Goal: Task Accomplishment & Management: Complete application form

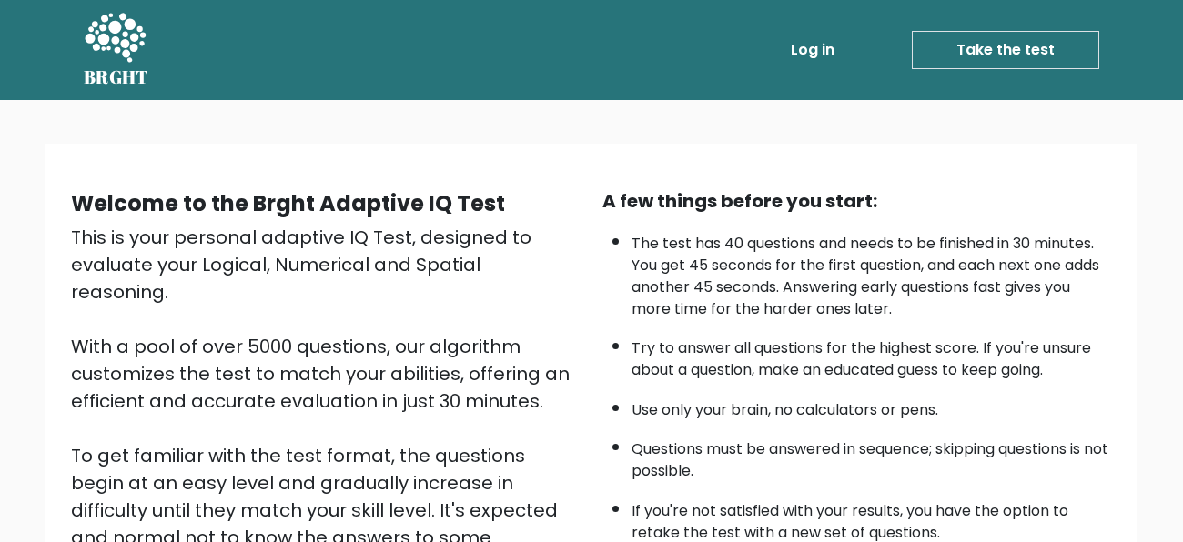
click at [976, 61] on link "Take the test" at bounding box center [1005, 50] width 187 height 38
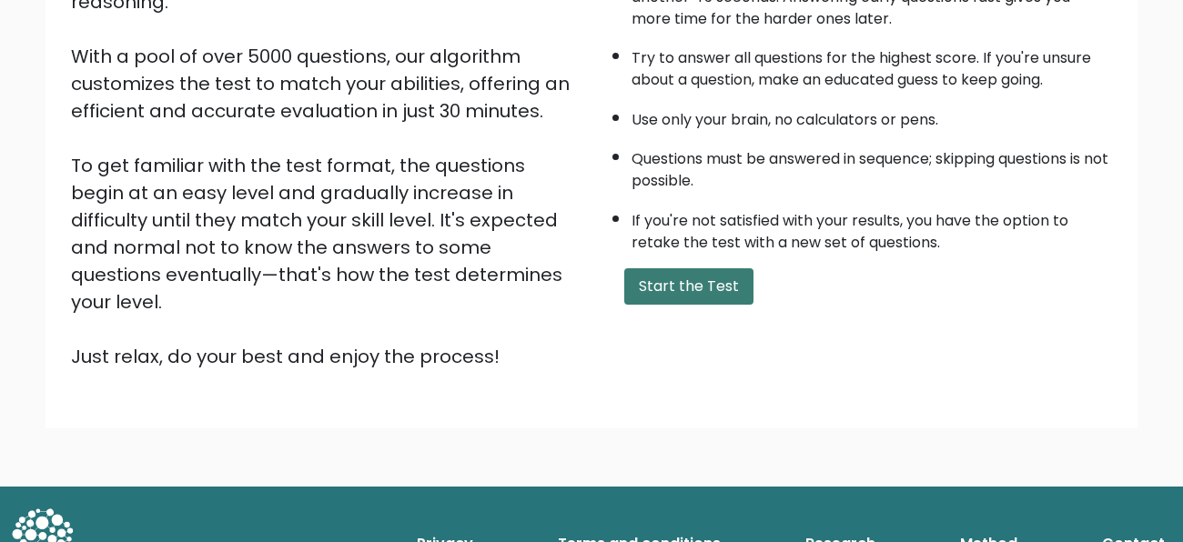
click at [672, 296] on button "Start the Test" at bounding box center [688, 286] width 129 height 36
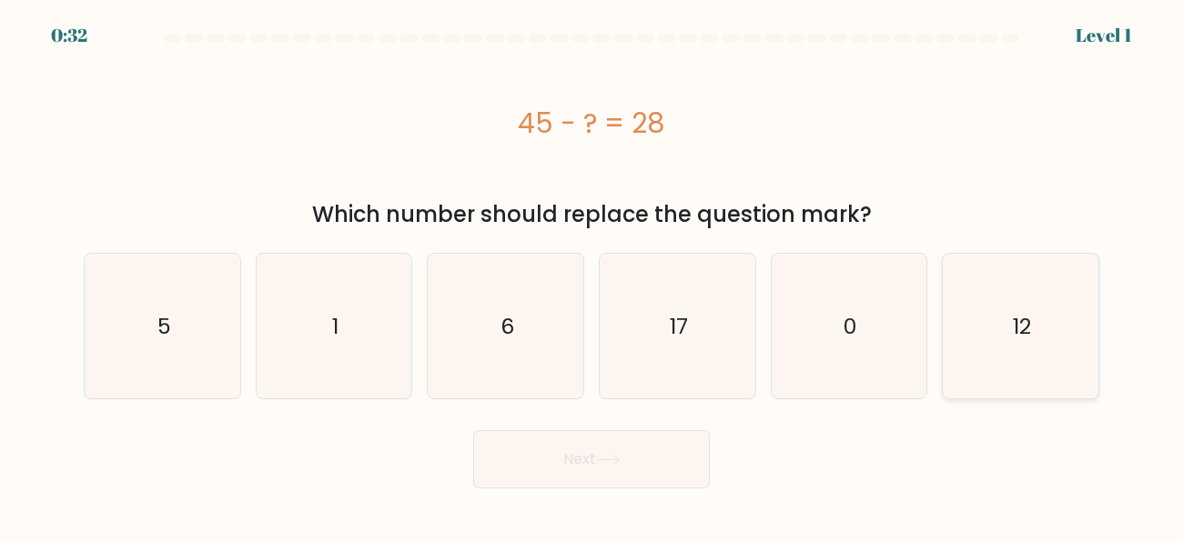
click at [1073, 354] on icon "12" at bounding box center [1020, 326] width 145 height 145
click at [592, 276] on input "f. 12" at bounding box center [592, 273] width 1 height 5
radio input "true"
click at [532, 493] on body "0:31 Level 1 a." at bounding box center [591, 271] width 1183 height 542
click at [532, 493] on body "0:30 Level 1 a." at bounding box center [591, 271] width 1183 height 542
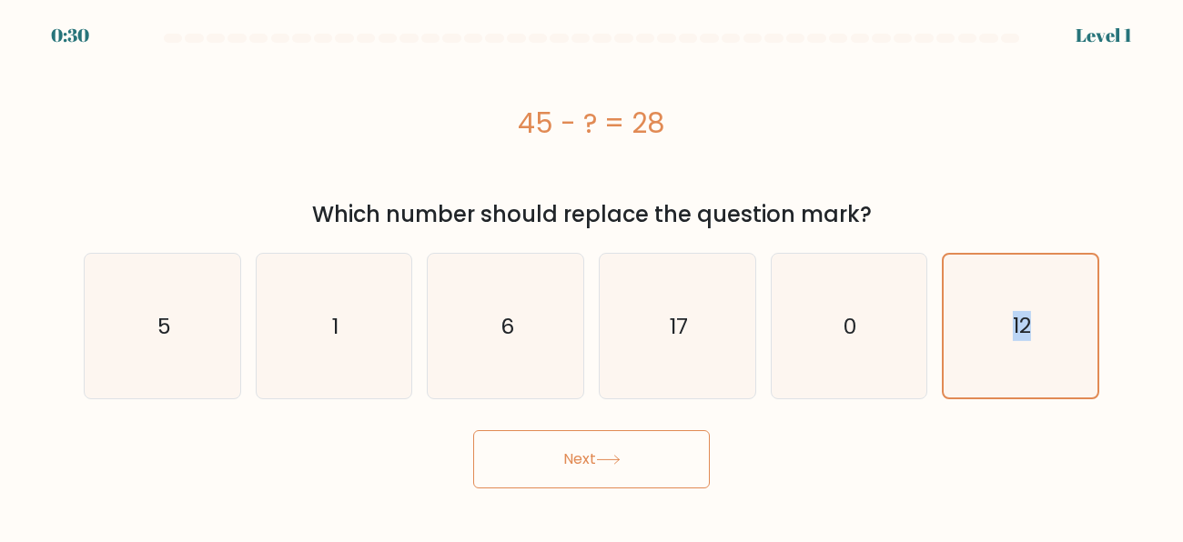
click at [542, 487] on button "Next" at bounding box center [591, 459] width 237 height 58
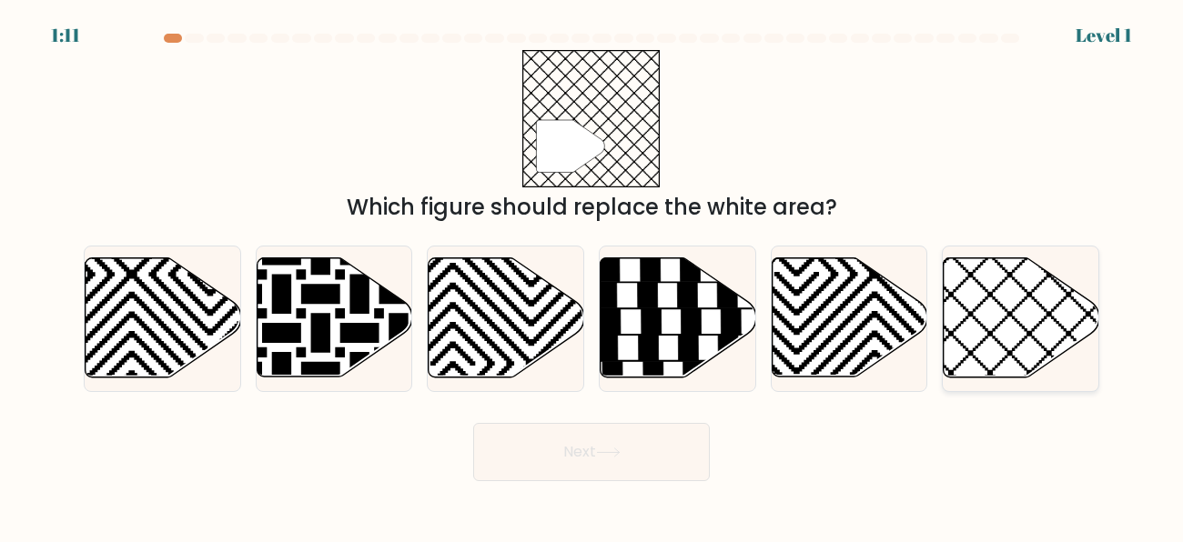
click at [1054, 348] on icon at bounding box center [1068, 255] width 313 height 313
click at [592, 276] on input "f." at bounding box center [592, 273] width 1 height 5
radio input "true"
click at [681, 431] on button "Next" at bounding box center [591, 452] width 237 height 58
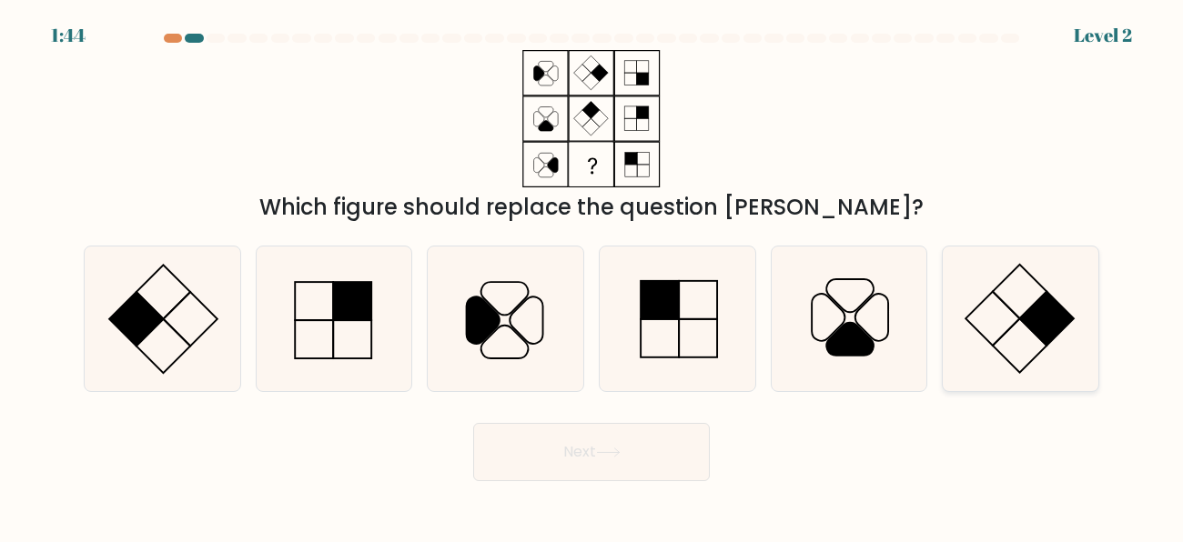
click at [1024, 367] on rect at bounding box center [1020, 346] width 54 height 54
click at [592, 276] on input "f." at bounding box center [592, 273] width 1 height 5
radio input "true"
click at [579, 430] on button "Next" at bounding box center [591, 452] width 237 height 58
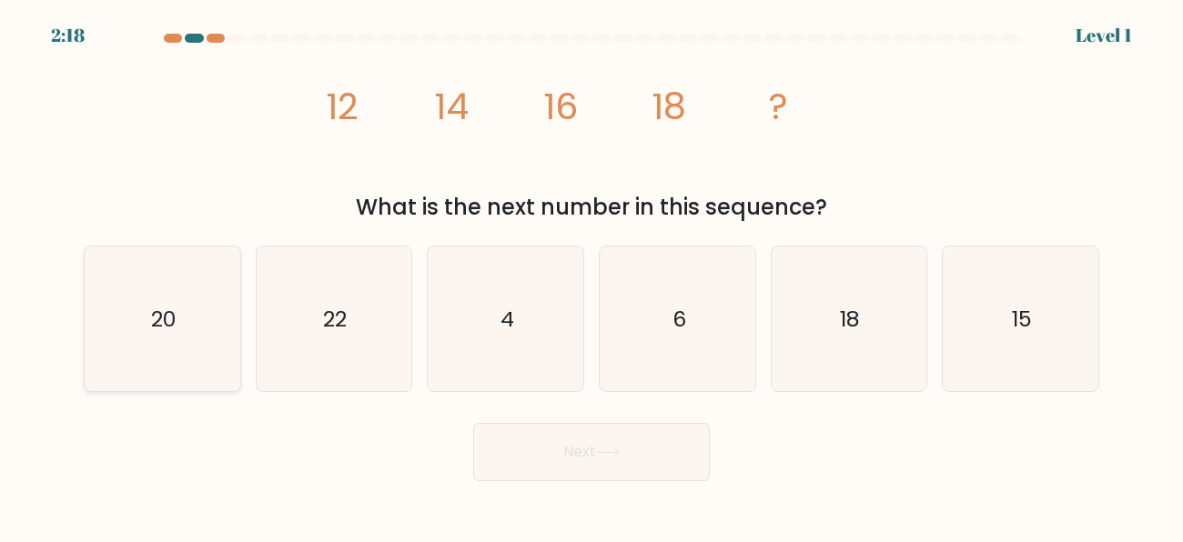
click at [225, 318] on icon "20" at bounding box center [162, 319] width 145 height 145
click at [592, 276] on input "a. 20" at bounding box center [592, 273] width 1 height 5
radio input "true"
click at [620, 455] on icon at bounding box center [608, 453] width 25 height 10
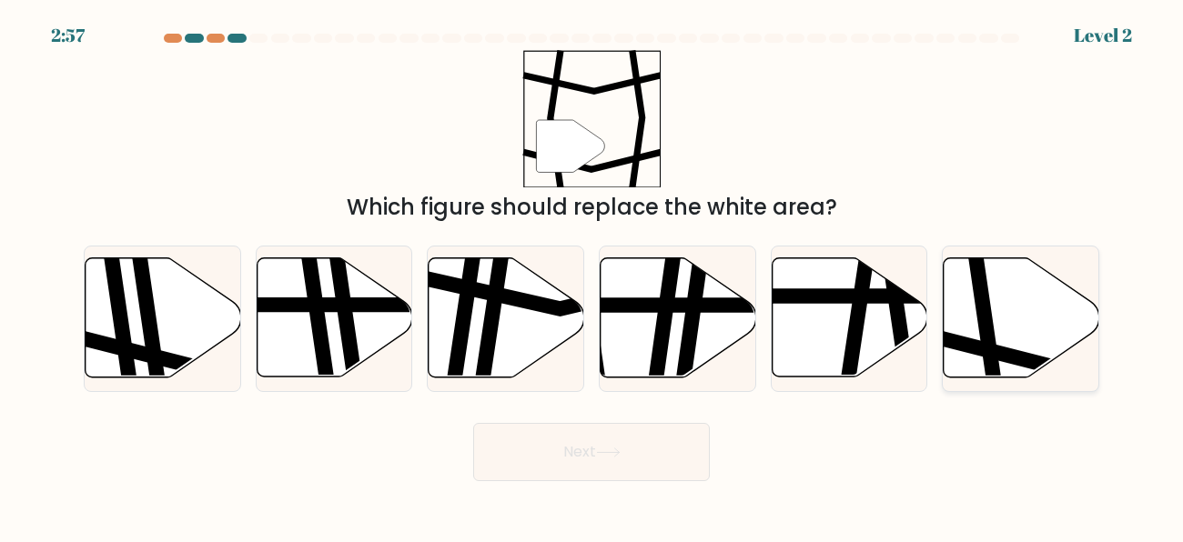
click at [999, 335] on icon at bounding box center [1022, 317] width 156 height 119
click at [592, 276] on input "f." at bounding box center [592, 273] width 1 height 5
radio input "true"
click at [661, 439] on button "Next" at bounding box center [591, 452] width 237 height 58
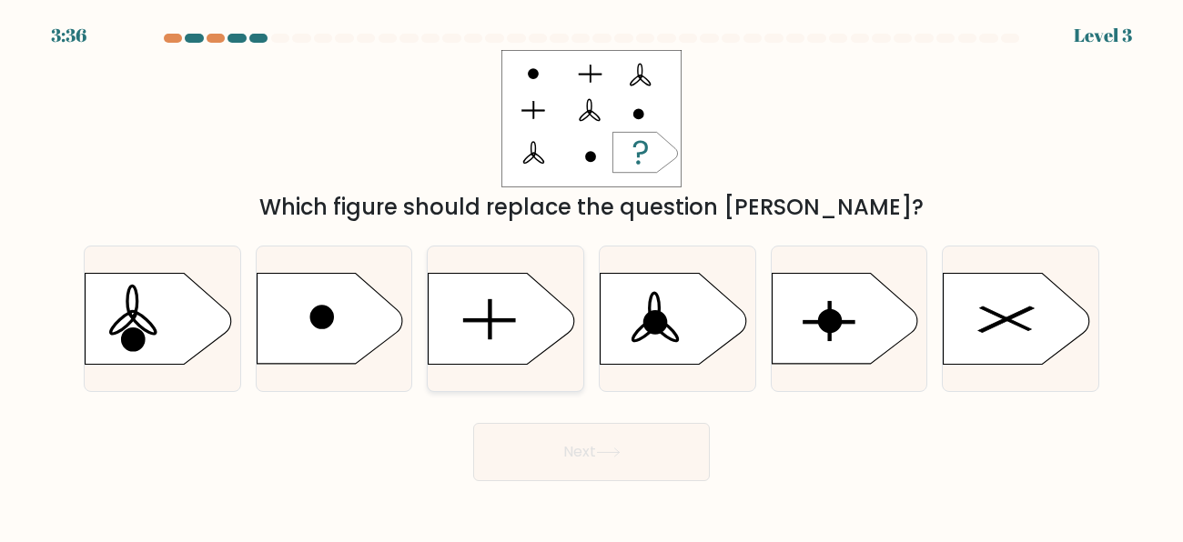
drag, startPoint x: 463, startPoint y: 347, endPoint x: 489, endPoint y: 382, distance: 43.7
click at [462, 348] on icon at bounding box center [502, 318] width 146 height 91
click at [592, 276] on input "c." at bounding box center [592, 273] width 1 height 5
radio input "true"
click at [621, 451] on icon at bounding box center [608, 453] width 25 height 10
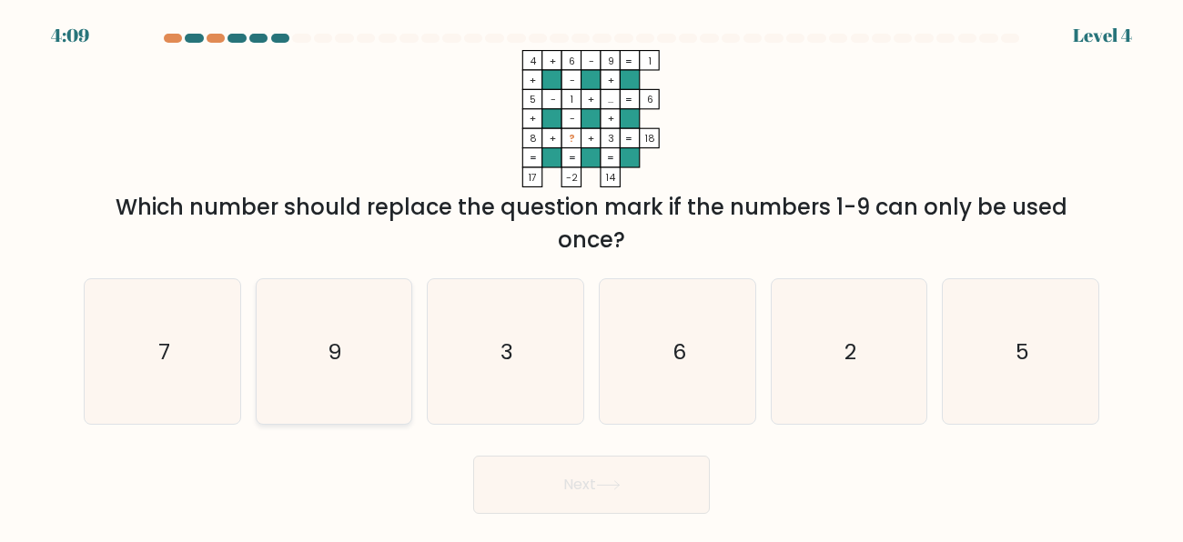
drag, startPoint x: 117, startPoint y: 289, endPoint x: 313, endPoint y: 379, distance: 215.4
click at [122, 291] on icon "7" at bounding box center [162, 351] width 145 height 145
click at [592, 276] on input "a. 7" at bounding box center [592, 273] width 1 height 5
radio input "true"
click at [508, 474] on button "Next" at bounding box center [591, 485] width 237 height 58
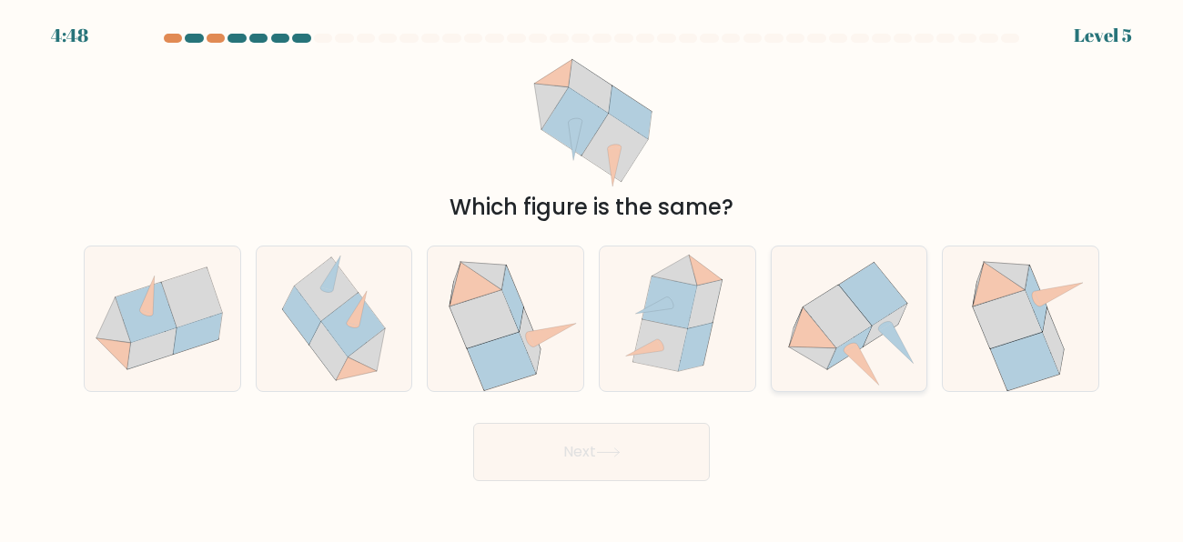
click at [888, 292] on icon at bounding box center [873, 293] width 68 height 63
click at [592, 276] on input "e." at bounding box center [592, 273] width 1 height 5
radio input "true"
click at [534, 429] on button "Next" at bounding box center [591, 452] width 237 height 58
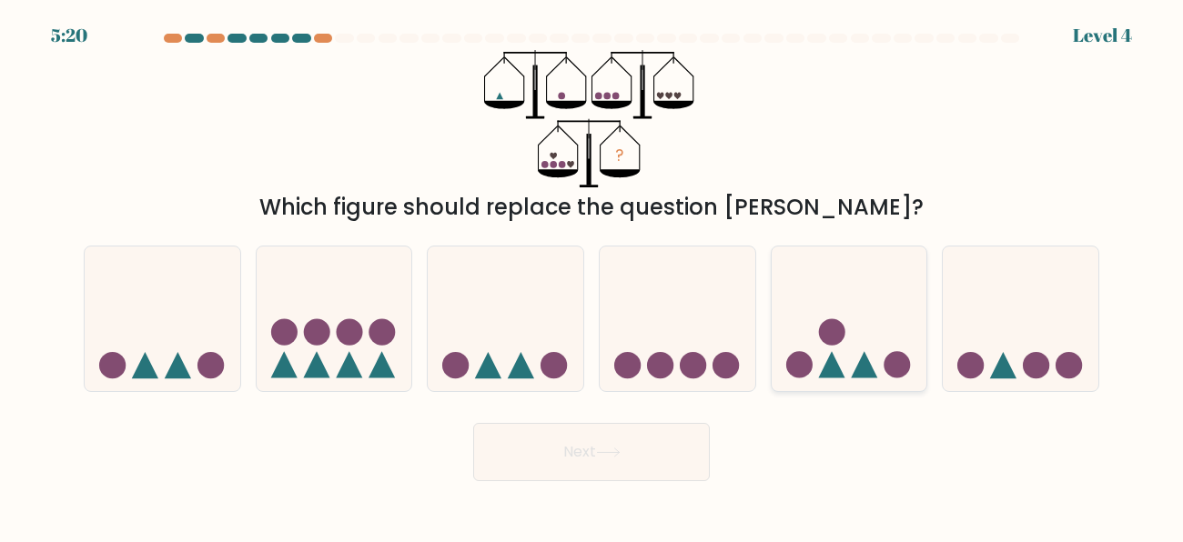
drag, startPoint x: 873, startPoint y: 364, endPoint x: 863, endPoint y: 351, distance: 16.2
click at [863, 351] on icon at bounding box center [850, 318] width 156 height 128
click at [592, 276] on input "e." at bounding box center [592, 273] width 1 height 5
radio input "true"
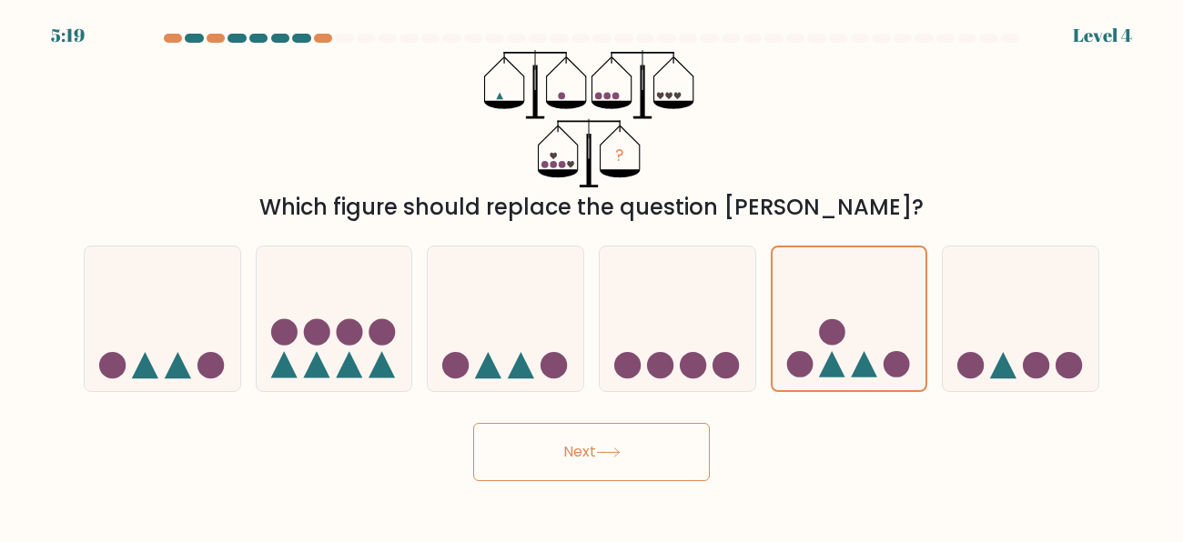
drag, startPoint x: 636, startPoint y: 447, endPoint x: 624, endPoint y: 452, distance: 13.0
click at [624, 452] on button "Next" at bounding box center [591, 452] width 237 height 58
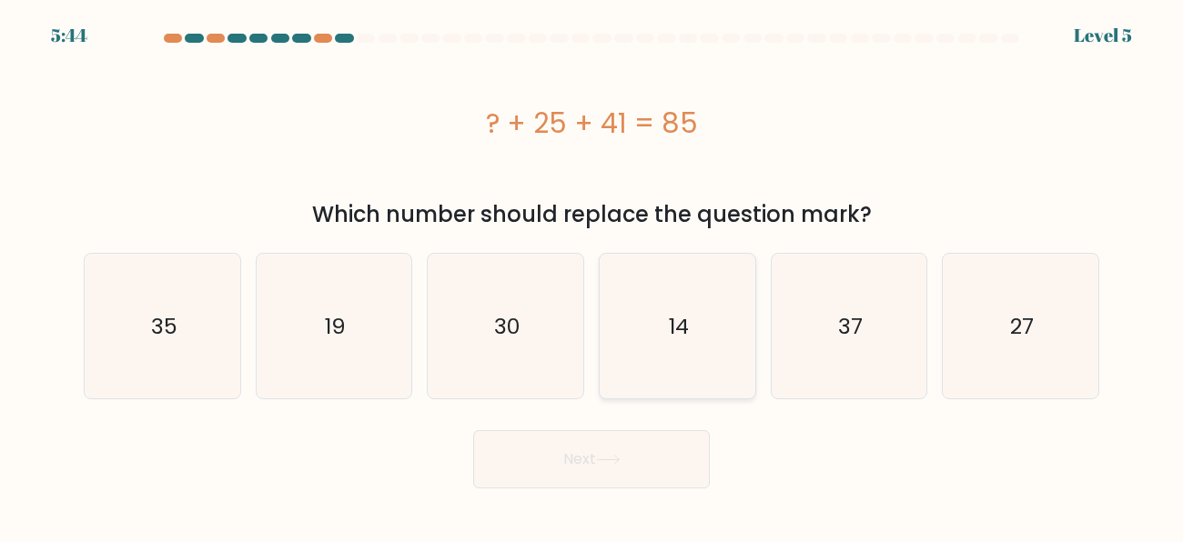
click at [718, 354] on icon "14" at bounding box center [677, 326] width 145 height 145
click at [592, 276] on input "d. 14" at bounding box center [592, 273] width 1 height 5
radio input "true"
click at [523, 454] on button "Next" at bounding box center [591, 459] width 237 height 58
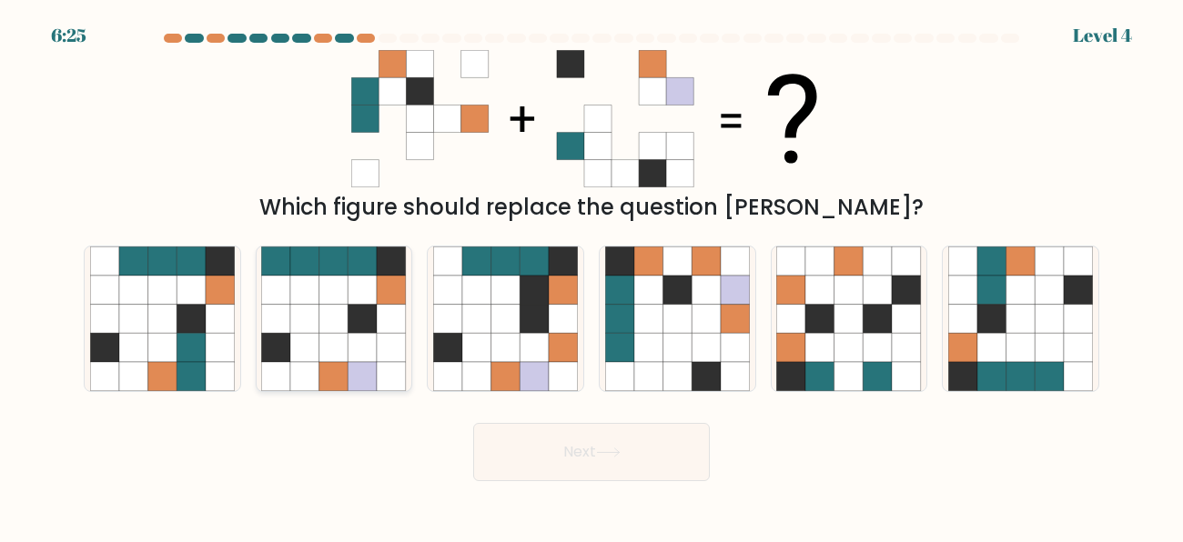
click at [361, 302] on icon at bounding box center [363, 290] width 29 height 29
click at [592, 276] on input "b." at bounding box center [592, 273] width 1 height 5
radio input "true"
click at [612, 474] on button "Next" at bounding box center [591, 452] width 237 height 58
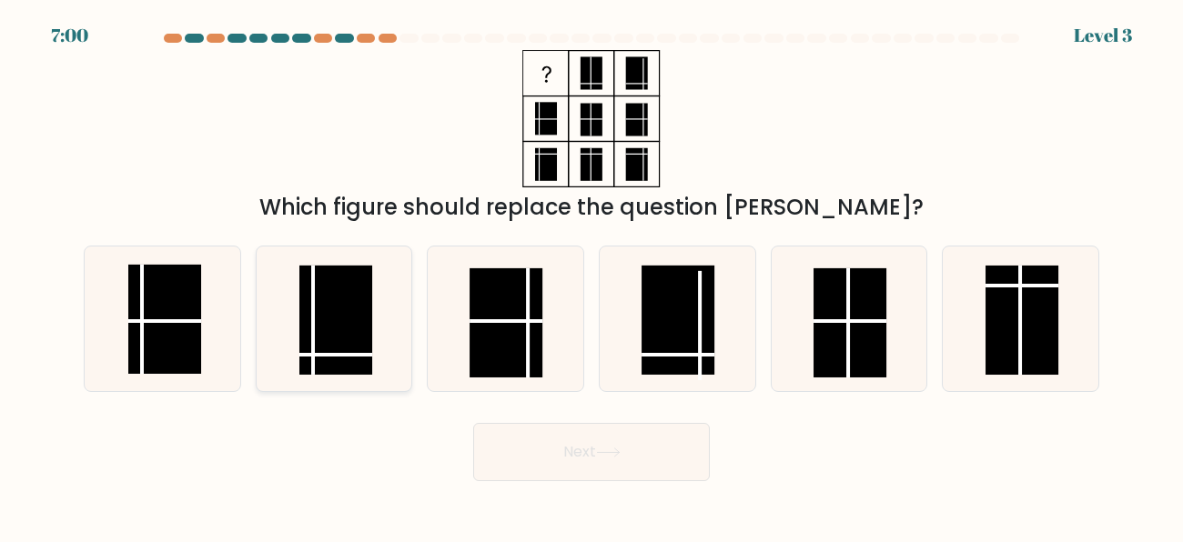
click at [325, 360] on rect at bounding box center [335, 319] width 73 height 109
click at [592, 276] on input "b." at bounding box center [592, 273] width 1 height 5
radio input "true"
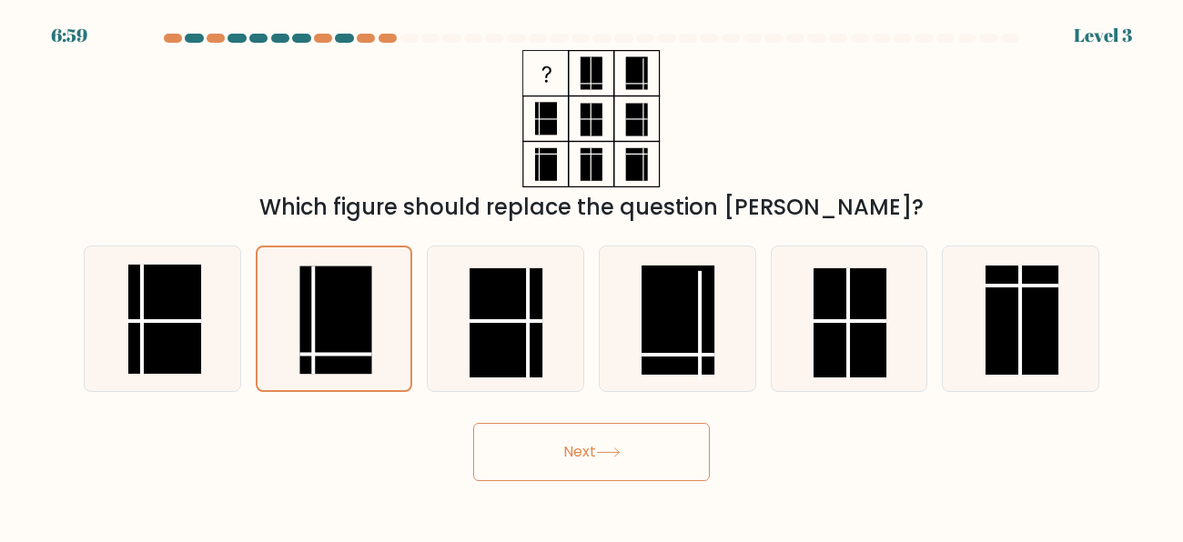
click at [611, 464] on button "Next" at bounding box center [591, 452] width 237 height 58
